Goal: Task Accomplishment & Management: Manage account settings

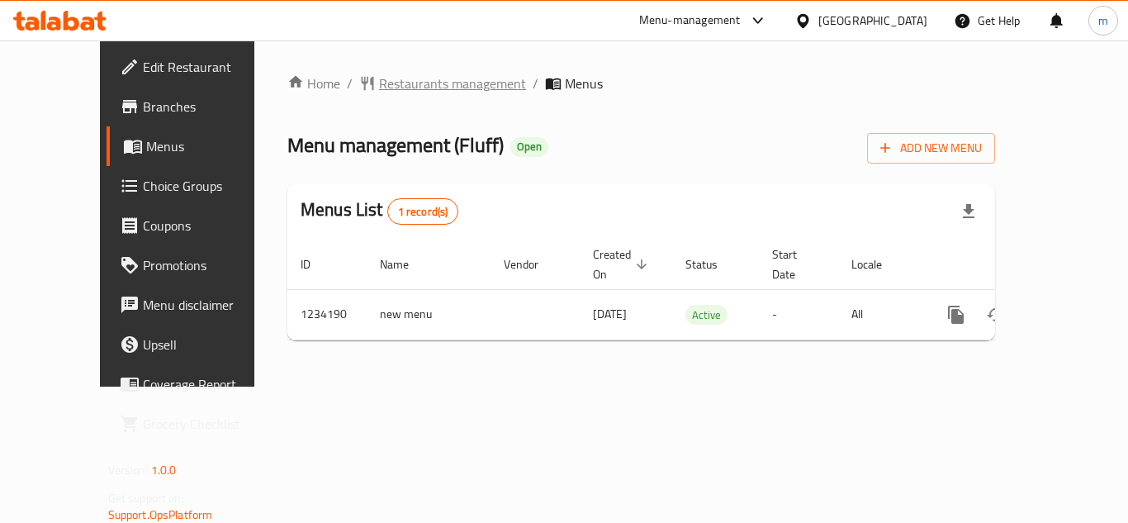
click at [395, 84] on span "Restaurants management" at bounding box center [452, 84] width 147 height 20
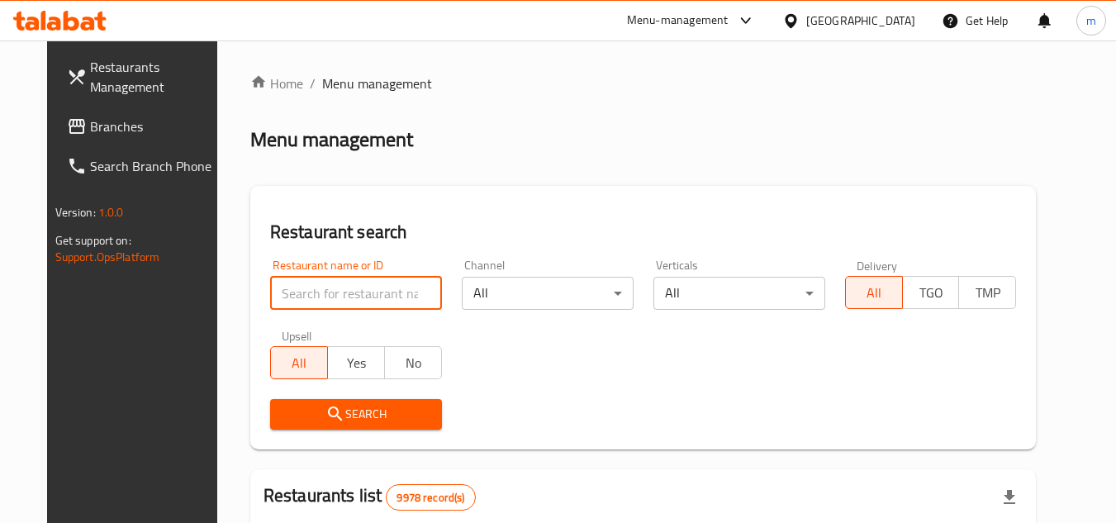
click at [330, 305] on input "search" at bounding box center [356, 293] width 172 height 33
paste input "678332"
type input "678332"
click at [402, 406] on span "Search" at bounding box center [355, 414] width 145 height 21
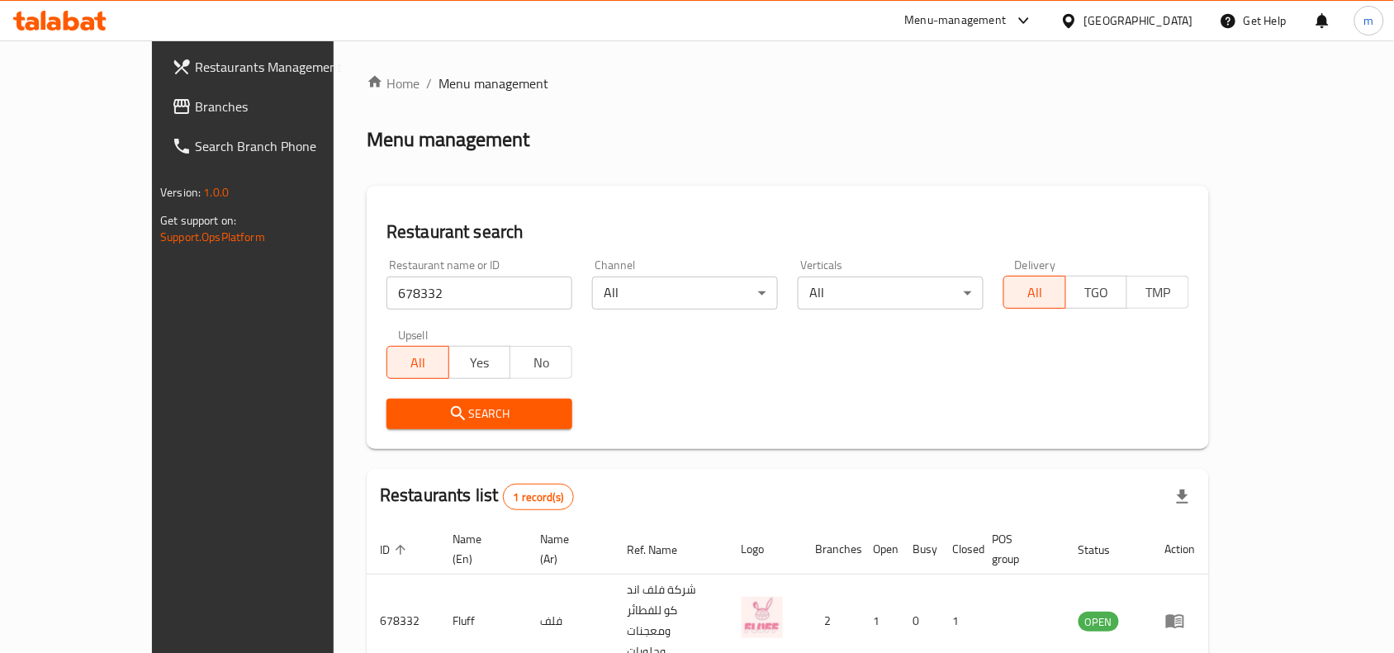
click at [195, 106] on span "Branches" at bounding box center [283, 107] width 177 height 20
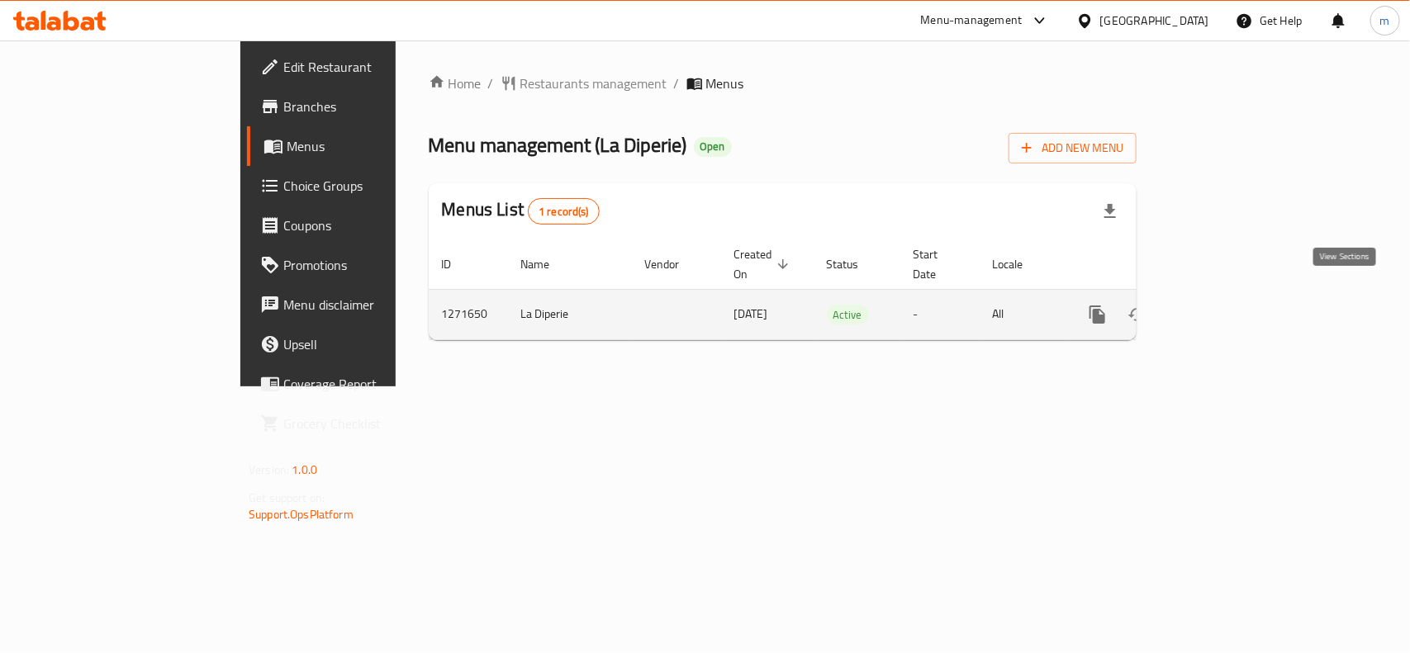
click at [1227, 305] on icon "enhanced table" at bounding box center [1217, 315] width 20 height 20
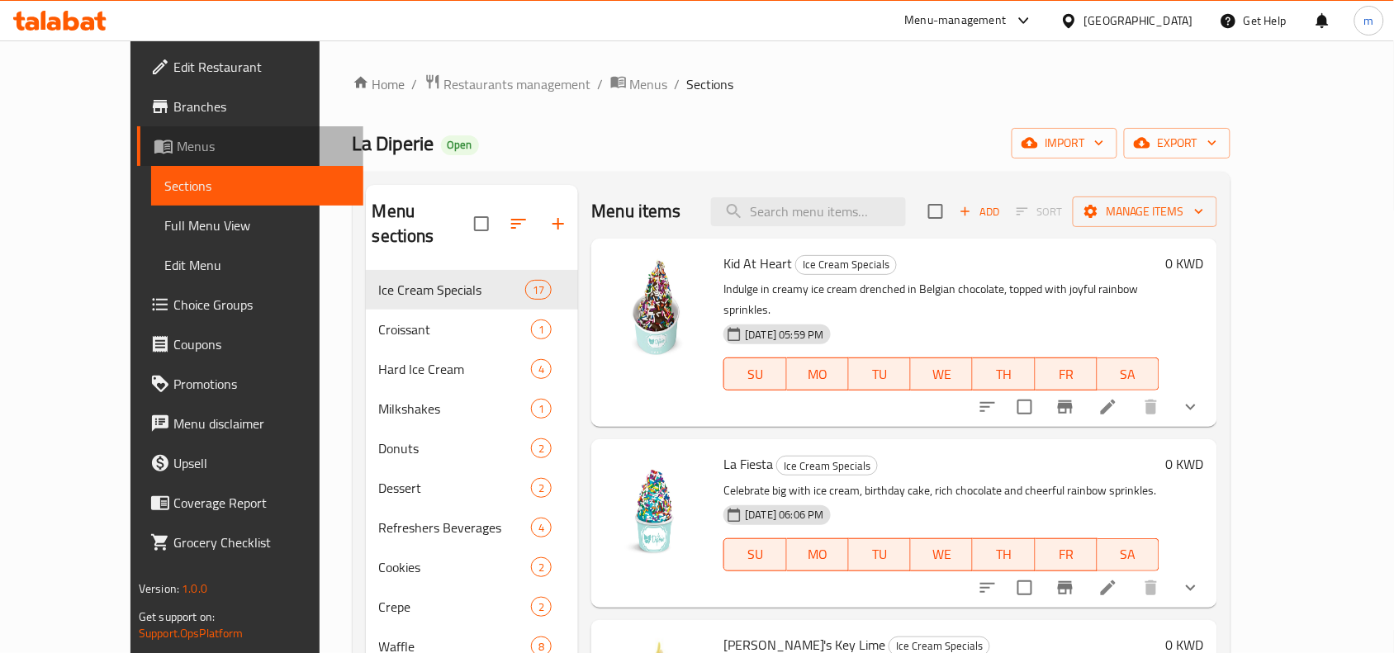
click at [177, 153] on span "Menus" at bounding box center [263, 146] width 173 height 20
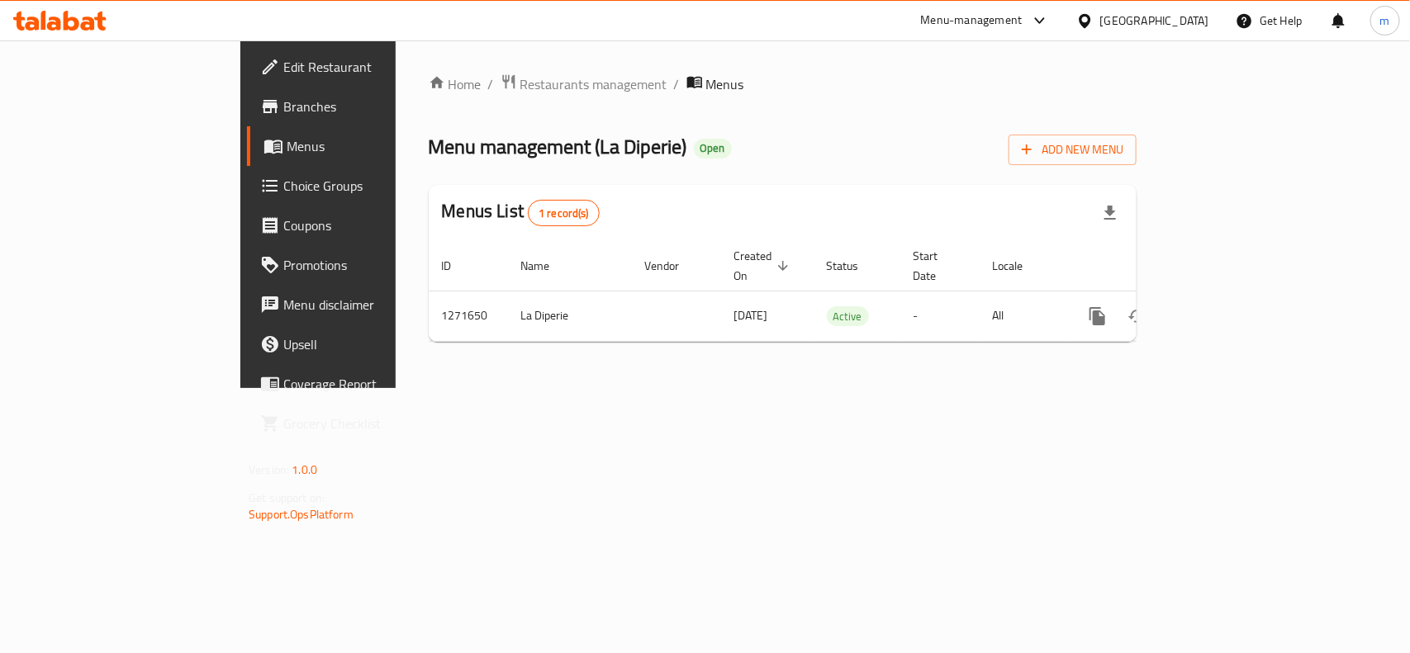
click at [665, 80] on ol "Home / Restaurants management / Menus" at bounding box center [783, 84] width 708 height 21
click at [520, 83] on span "Restaurants management" at bounding box center [593, 84] width 147 height 20
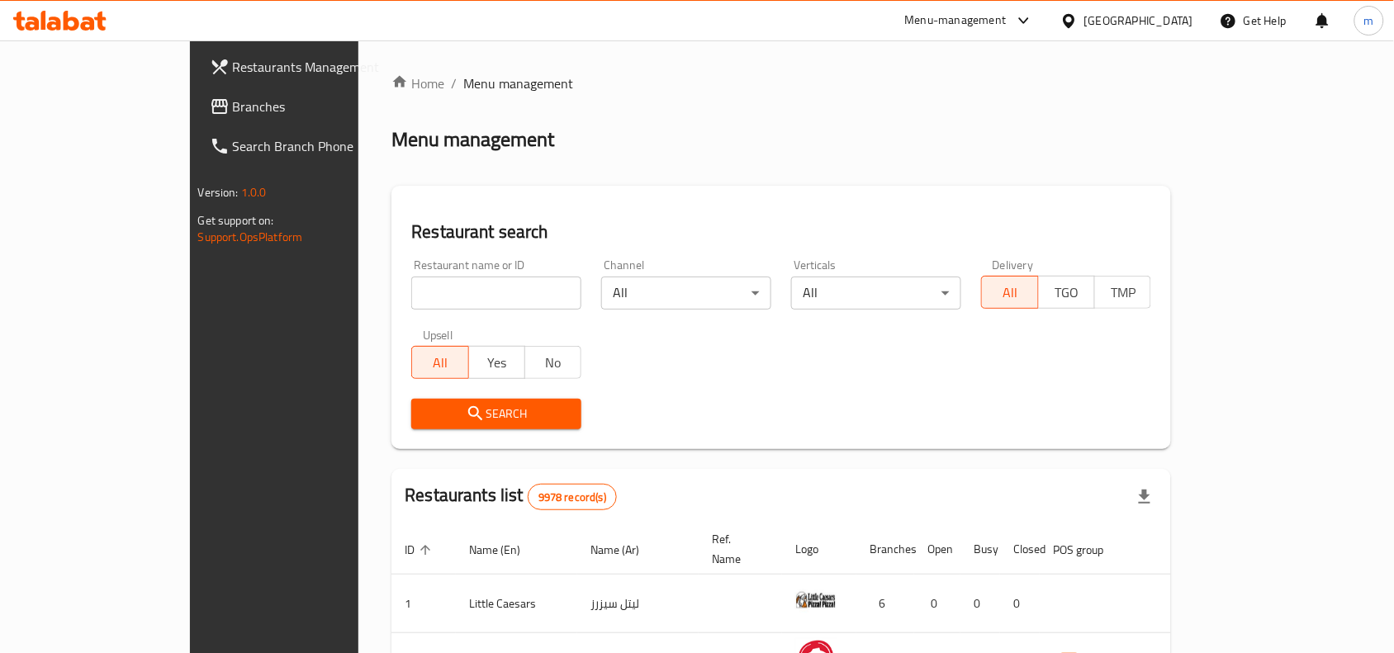
click at [411, 294] on input "search" at bounding box center [496, 293] width 170 height 33
paste input "689839"
type input "689839"
click at [435, 411] on span "Search" at bounding box center [497, 414] width 144 height 21
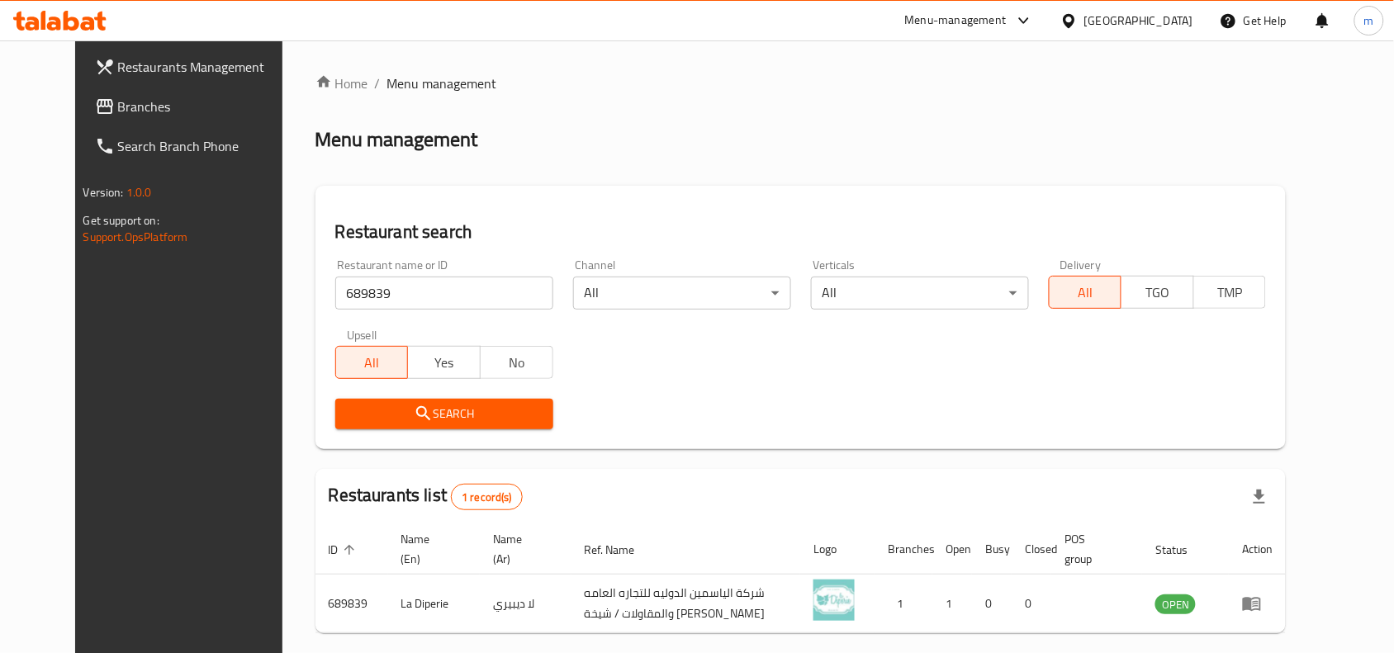
scroll to position [70, 0]
